Goal: Register for event/course

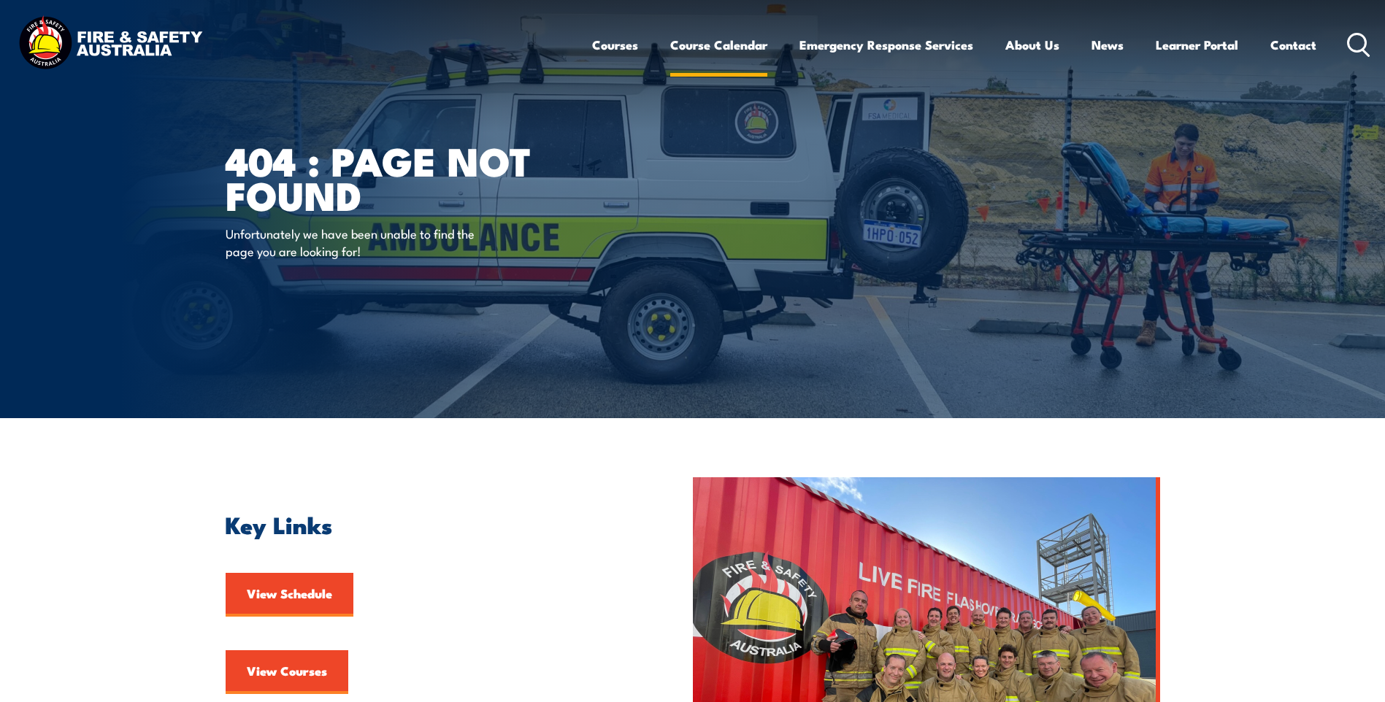
click at [686, 45] on link "Course Calendar" at bounding box center [718, 45] width 97 height 39
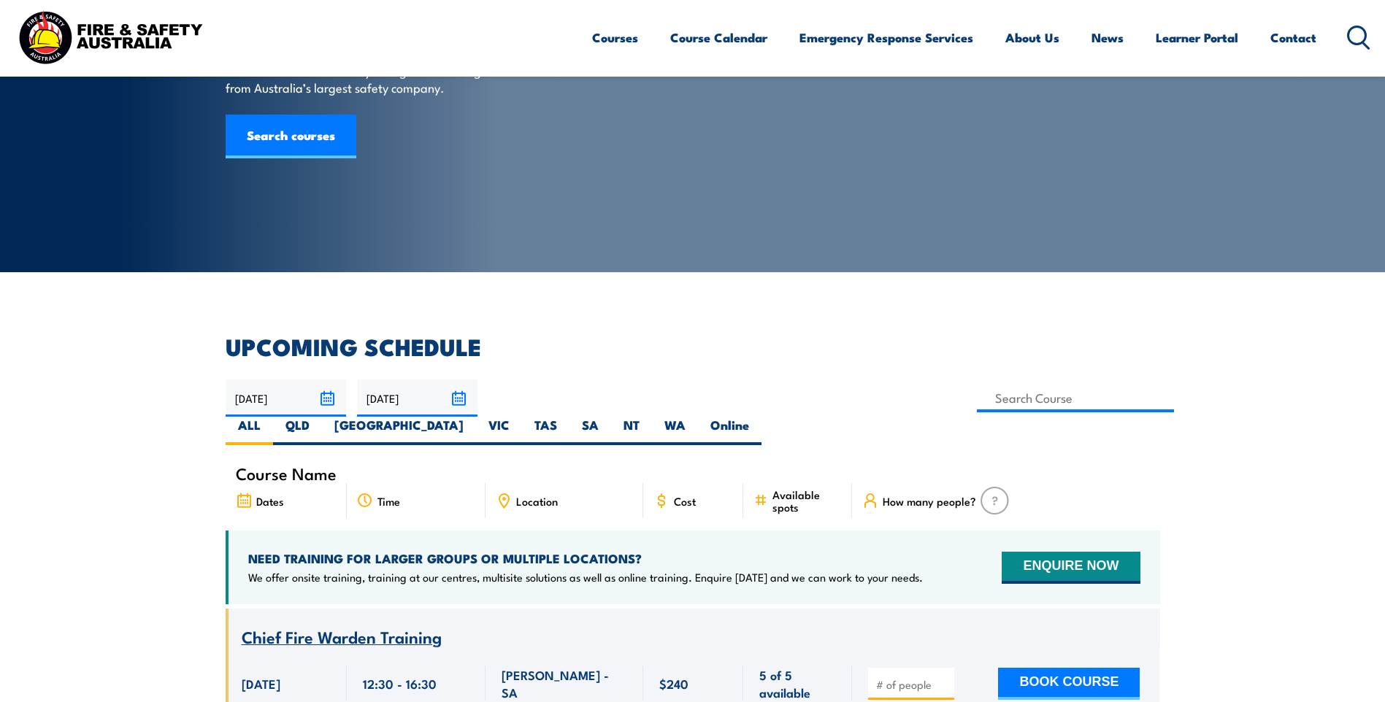
scroll to position [146, 0]
click at [977, 402] on input at bounding box center [1076, 398] width 198 height 28
click at [977, 399] on input at bounding box center [1076, 398] width 198 height 28
type input "Fire Safety Adviser Training"
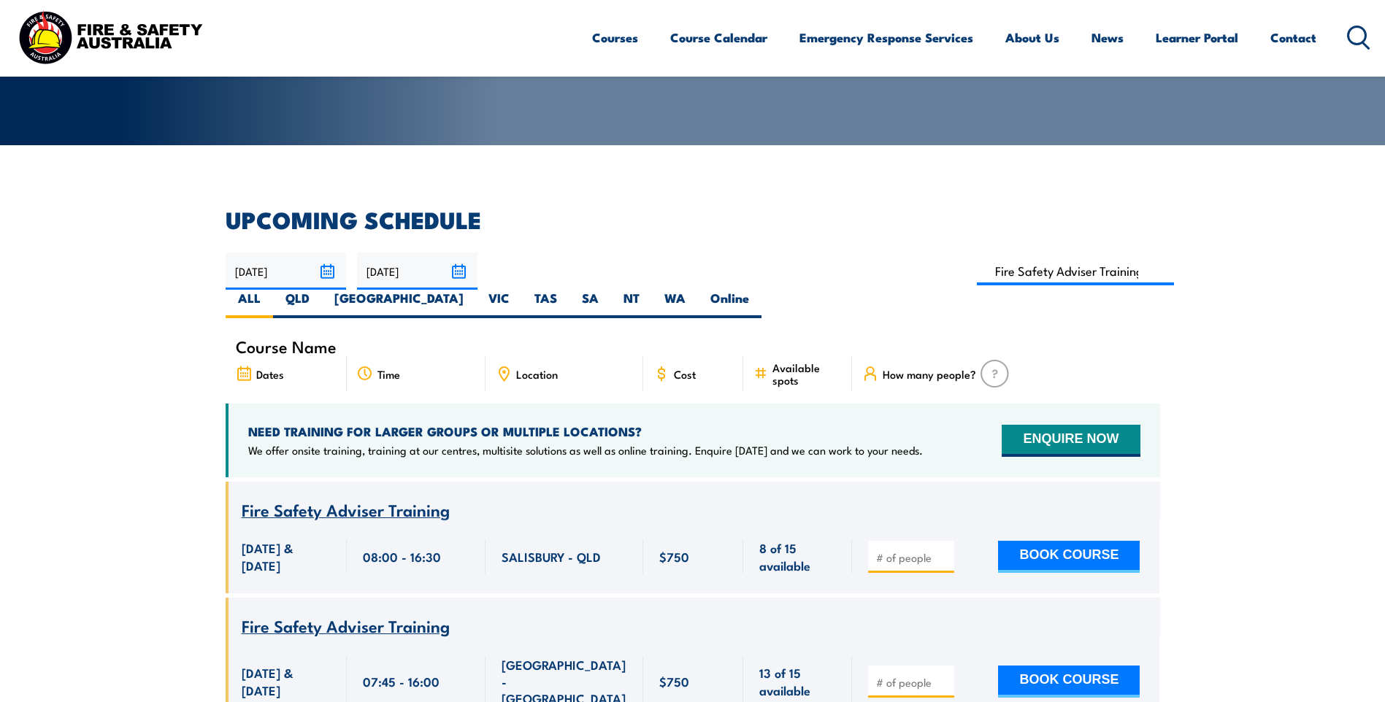
scroll to position [190, 0]
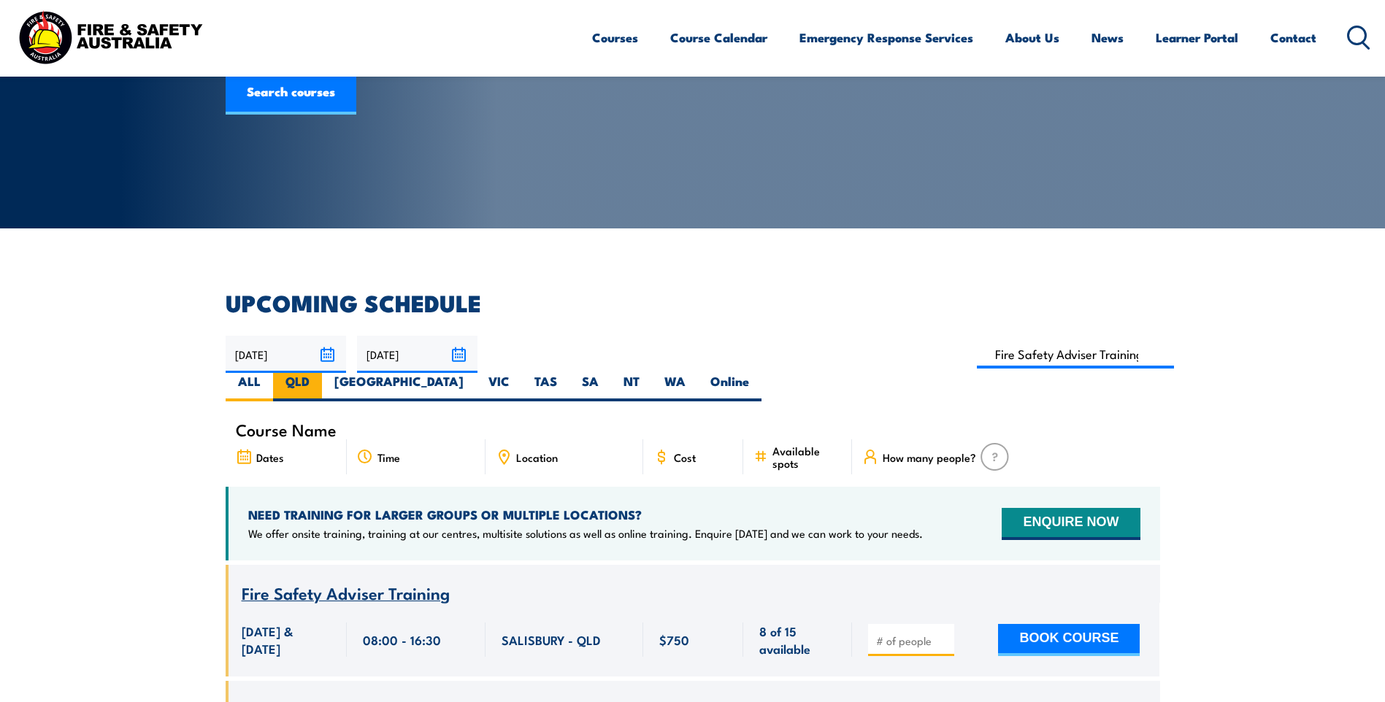
click at [322, 373] on label "QLD" at bounding box center [297, 387] width 49 height 28
click at [319, 373] on input "QLD" at bounding box center [313, 377] width 9 height 9
radio input "true"
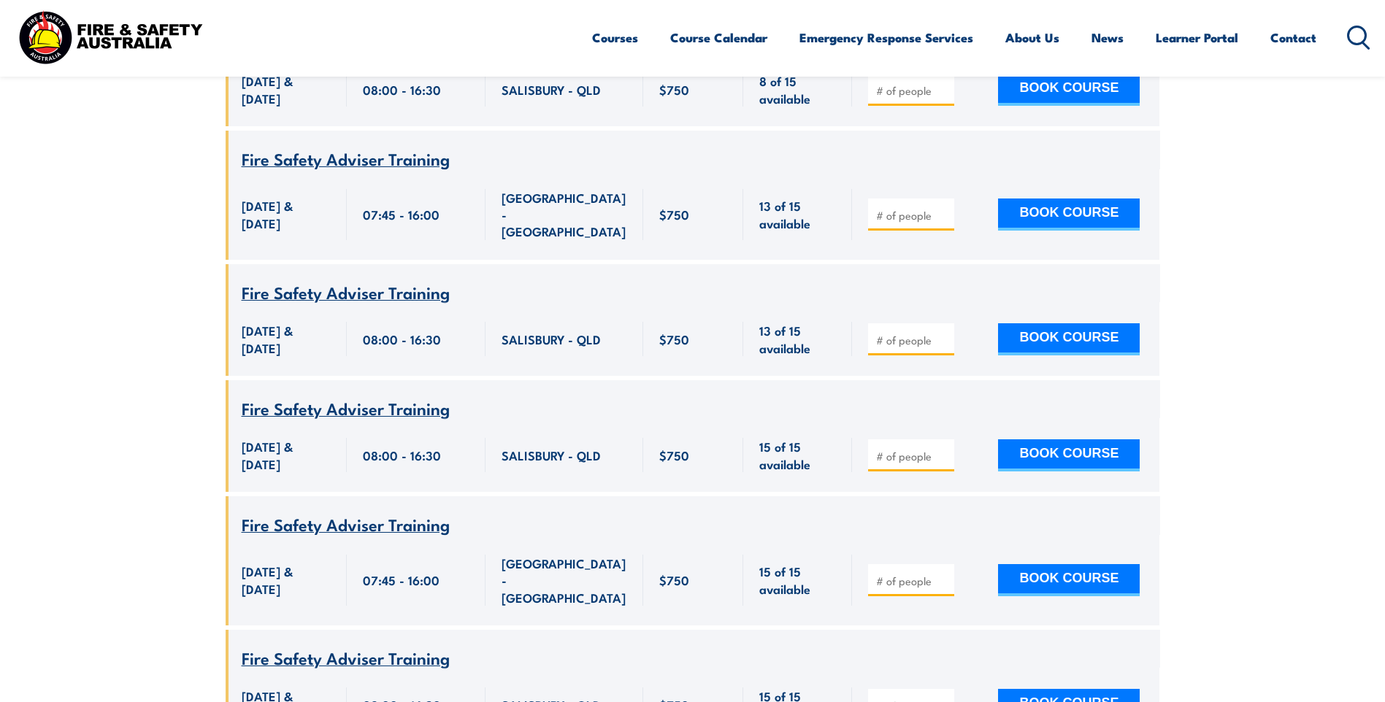
scroll to position [774, 0]
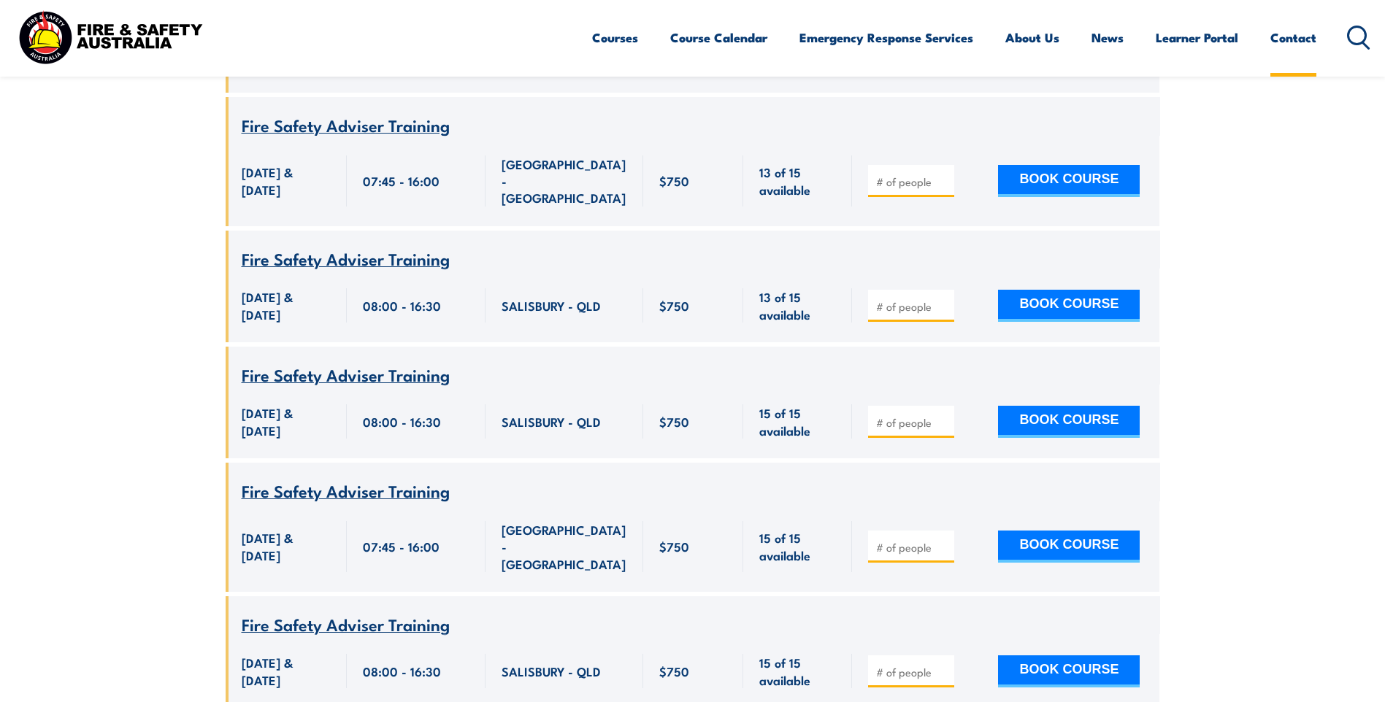
click at [1297, 41] on link "Contact" at bounding box center [1293, 37] width 46 height 39
